Goal: Task Accomplishment & Management: Manage account settings

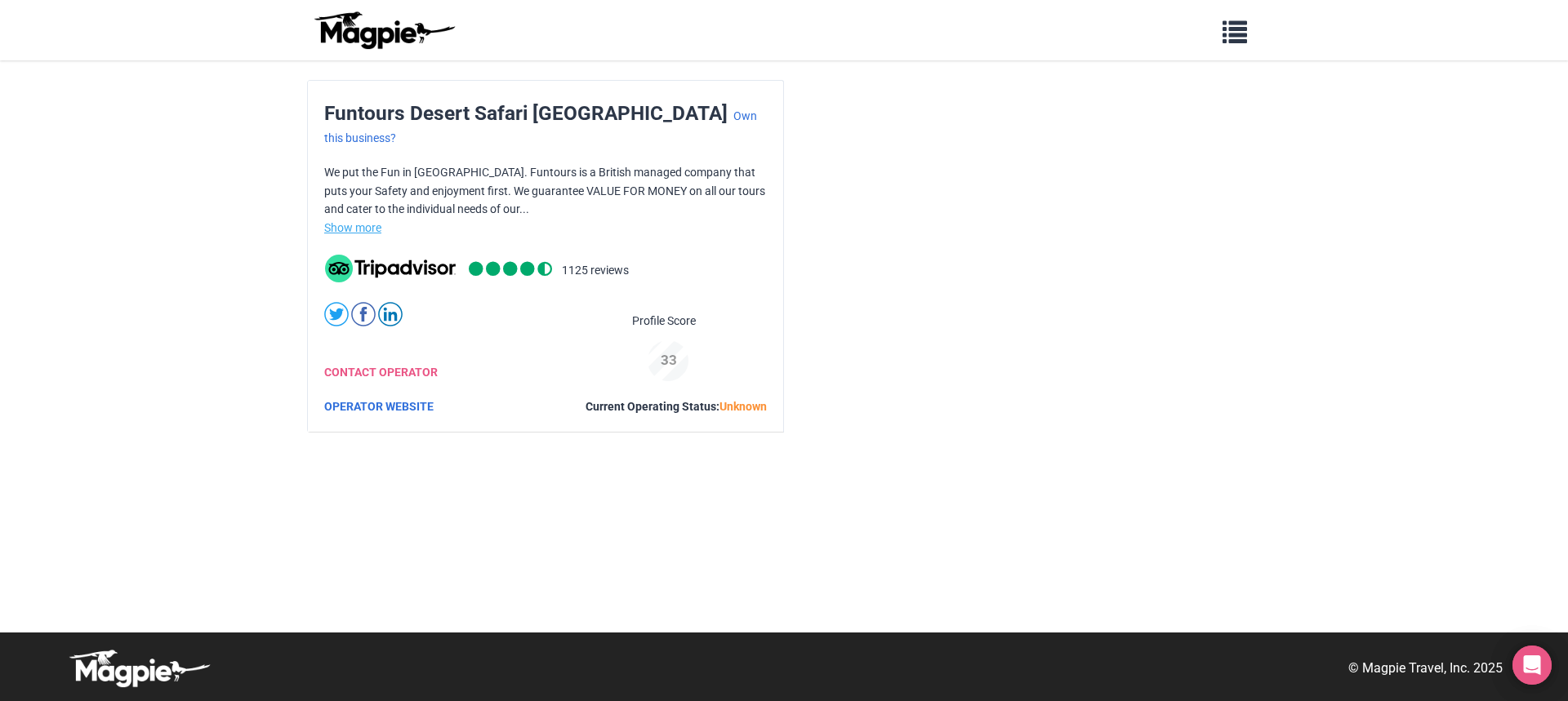
click at [346, 221] on link "Show more" at bounding box center [353, 228] width 57 height 13
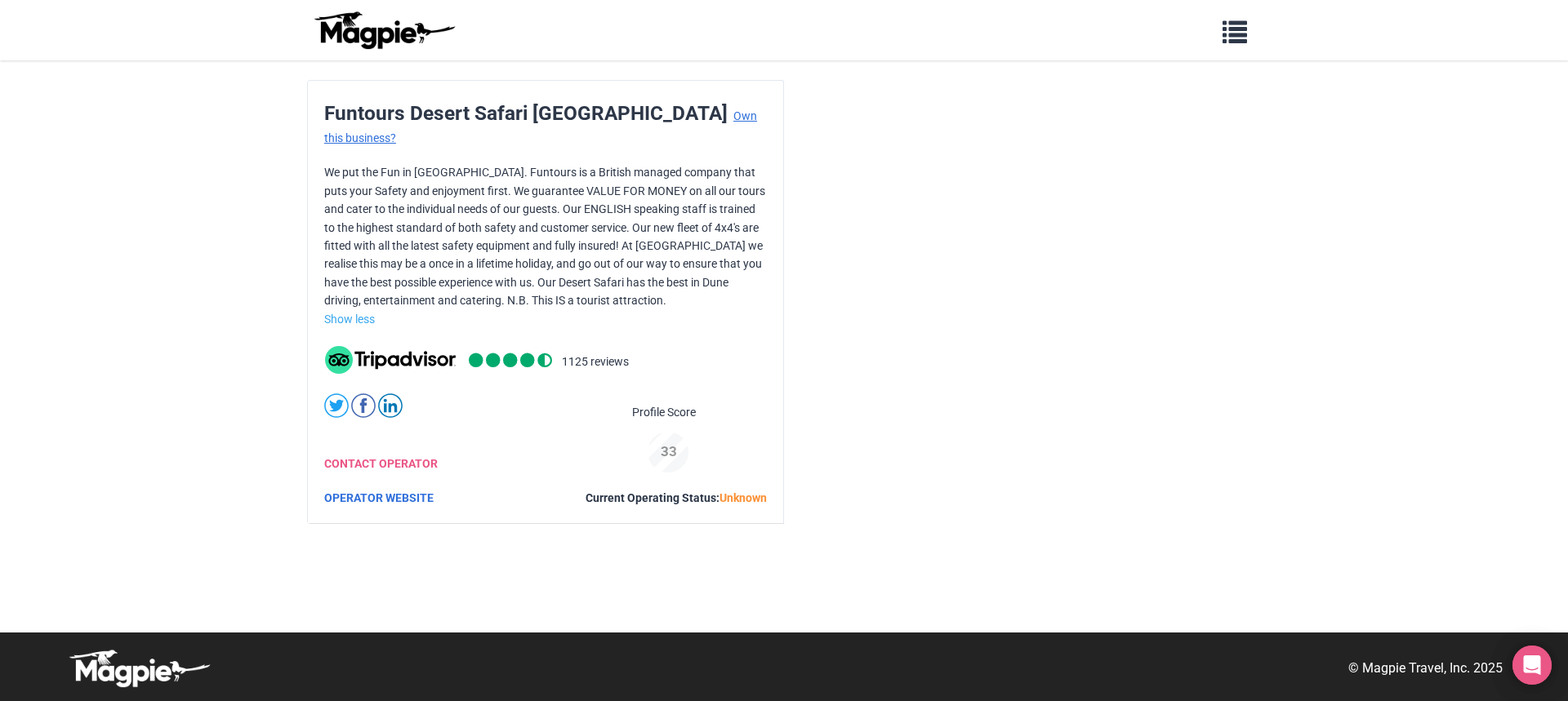
click at [649, 119] on link "Own this business?" at bounding box center [541, 127] width 433 height 35
click at [646, 121] on link "Own this business?" at bounding box center [541, 127] width 433 height 35
click at [652, 113] on link "Own this business?" at bounding box center [541, 127] width 433 height 35
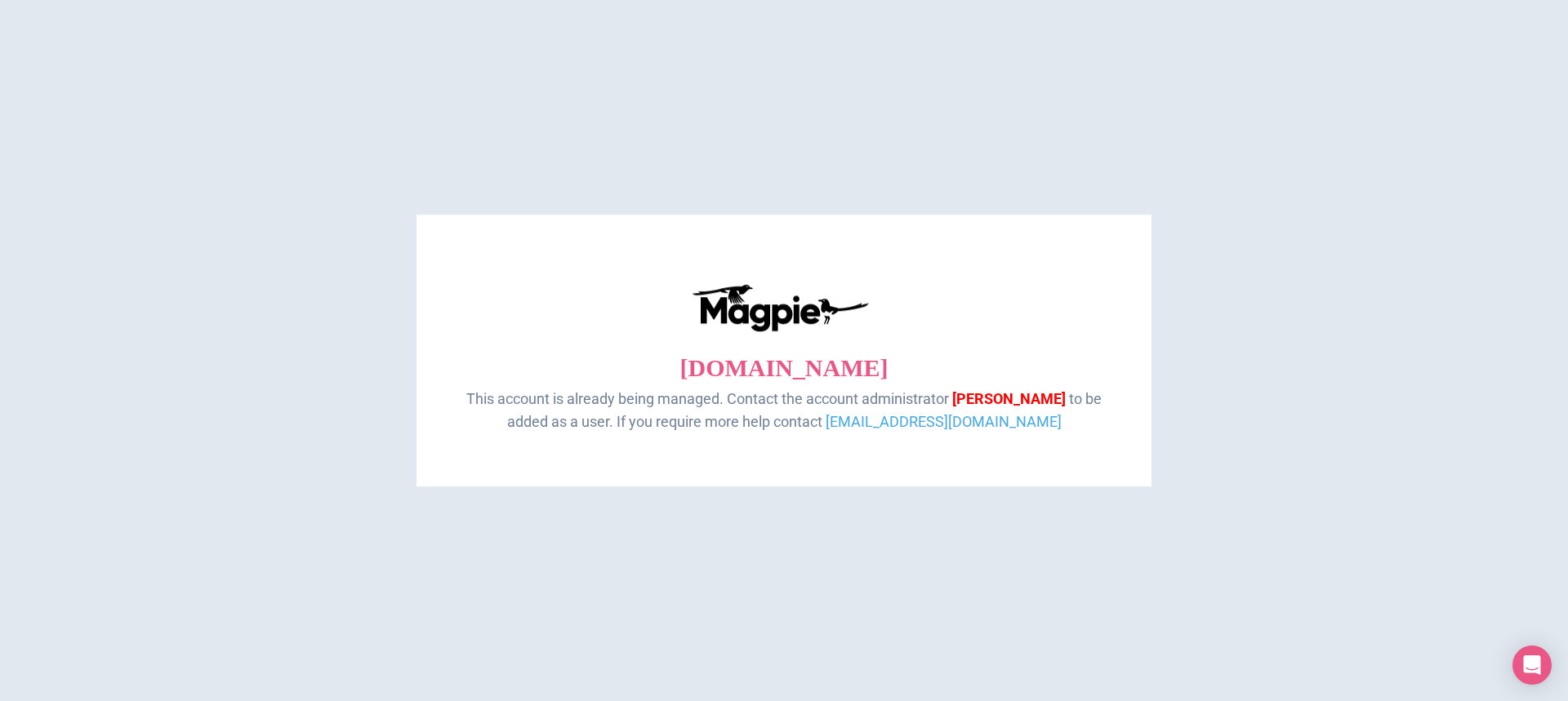
click at [973, 397] on span "M. rehman" at bounding box center [1008, 398] width 113 height 17
click at [973, 417] on link "support@magpie.travel" at bounding box center [942, 423] width 236 height 17
click at [948, 423] on link "support@magpie.travel" at bounding box center [942, 423] width 236 height 17
